Goal: Information Seeking & Learning: Find specific fact

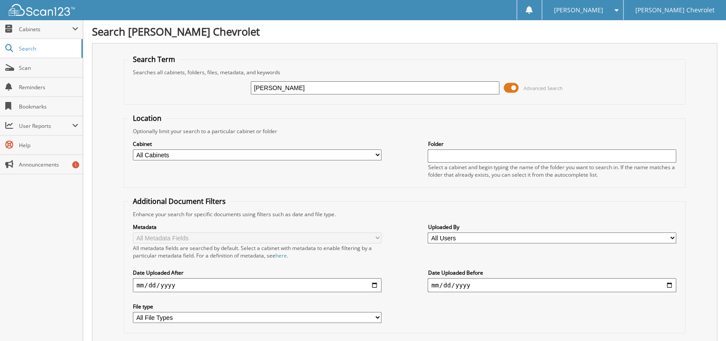
click at [349, 85] on input "[PERSON_NAME]" at bounding box center [375, 87] width 248 height 13
type input "[PERSON_NAME]"
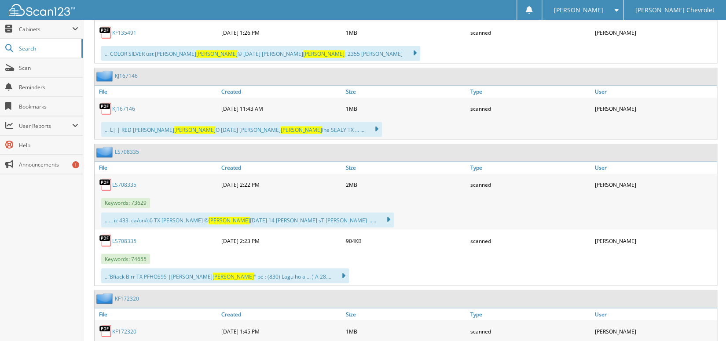
scroll to position [612, 0]
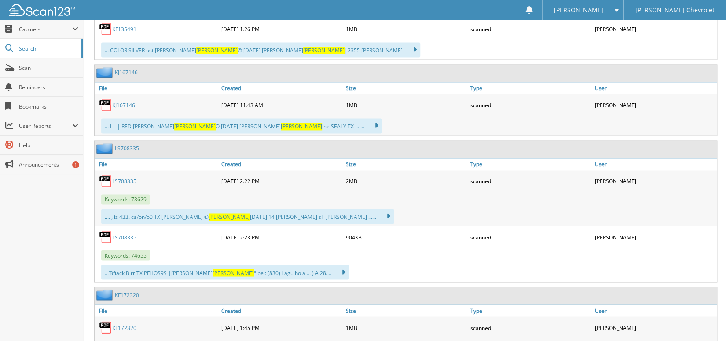
click at [122, 178] on link "LS708335" at bounding box center [124, 181] width 24 height 7
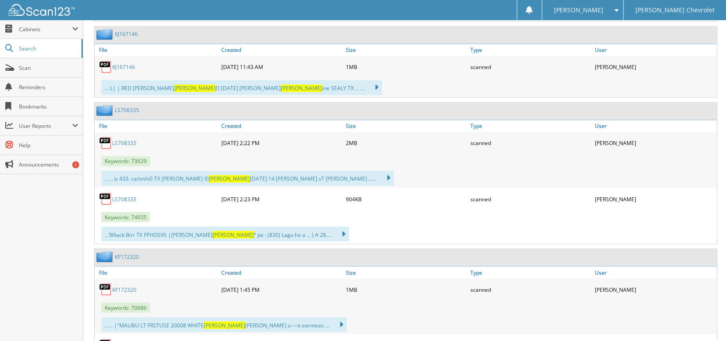
scroll to position [688, 0]
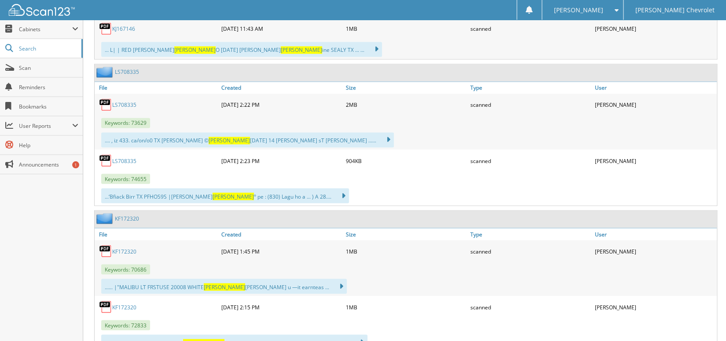
click at [119, 157] on link "LS708335" at bounding box center [124, 160] width 24 height 7
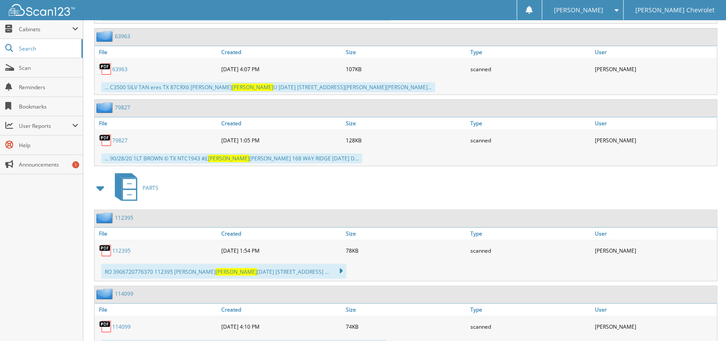
scroll to position [3349, 0]
